Goal: Check status: Check status

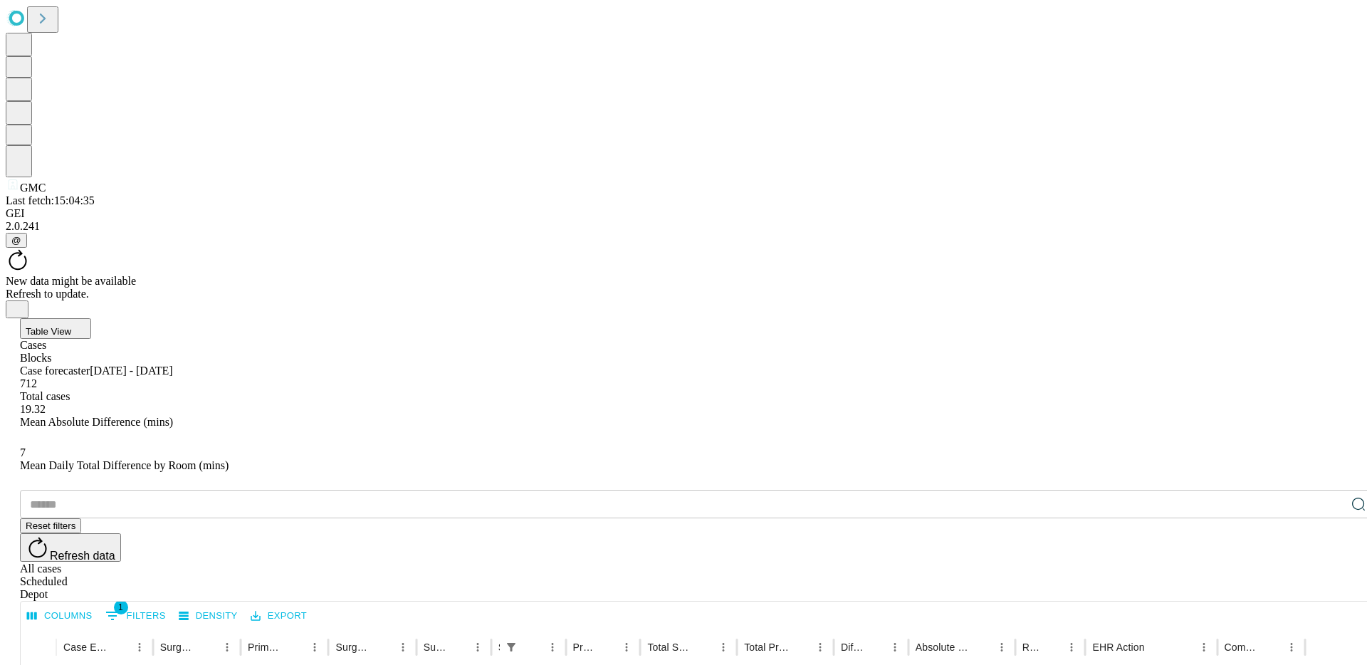
click at [115, 550] on span "Refresh data" at bounding box center [83, 556] width 66 height 12
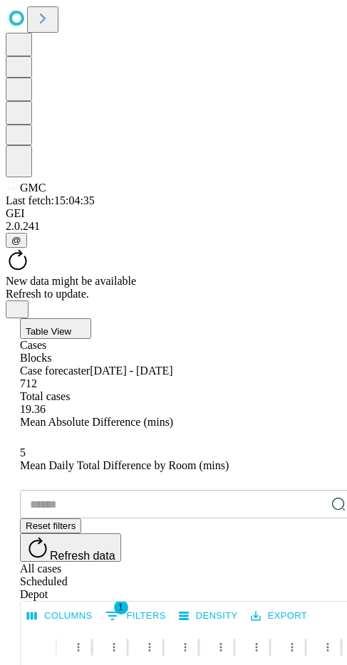
click at [21, 246] on span "@" at bounding box center [16, 240] width 10 height 11
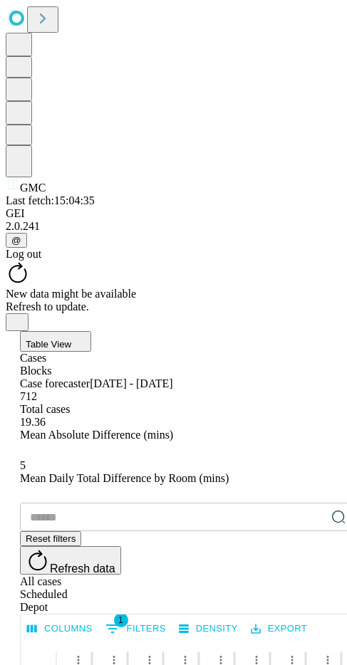
click at [73, 261] on div "Log out" at bounding box center [173, 254] width 335 height 13
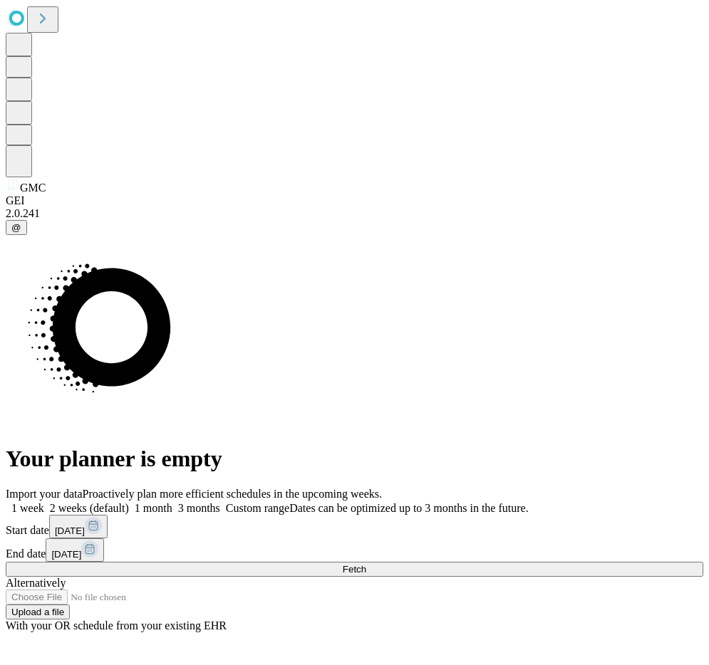
click at [346, 564] on span "Fetch" at bounding box center [355, 569] width 24 height 11
click at [366, 564] on span "Fetch" at bounding box center [355, 569] width 24 height 11
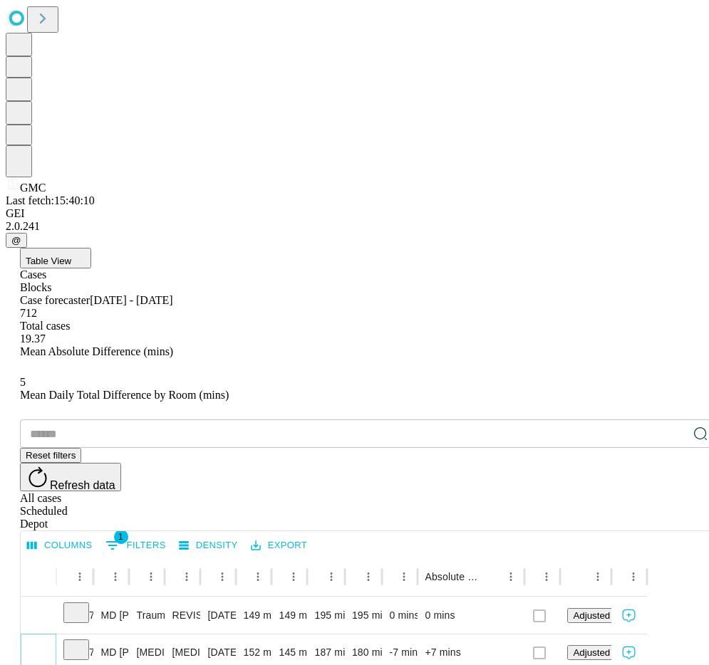
click at [46, 645] on icon "Expand" at bounding box center [38, 652] width 14 height 14
